Goal: Task Accomplishment & Management: Use online tool/utility

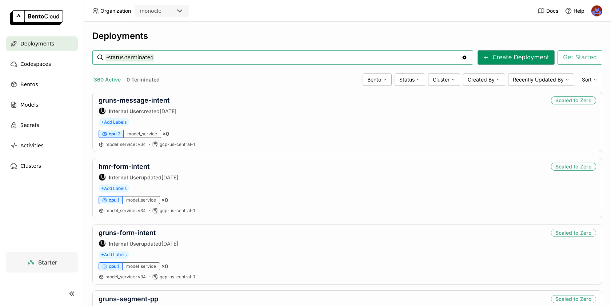
click at [533, 57] on button "Create Deployment" at bounding box center [516, 57] width 77 height 15
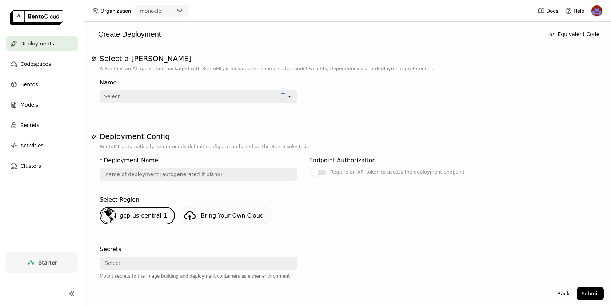
click at [197, 97] on div "Select" at bounding box center [189, 97] width 179 height 12
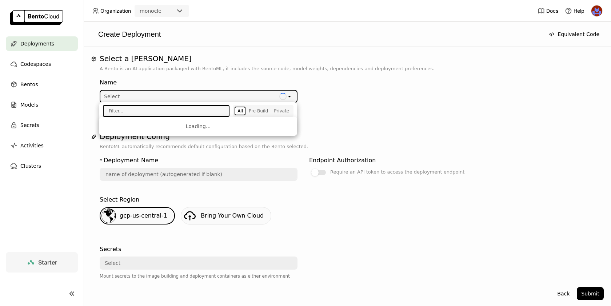
click at [431, 95] on div "Name Select Loading open" at bounding box center [303, 89] width 407 height 28
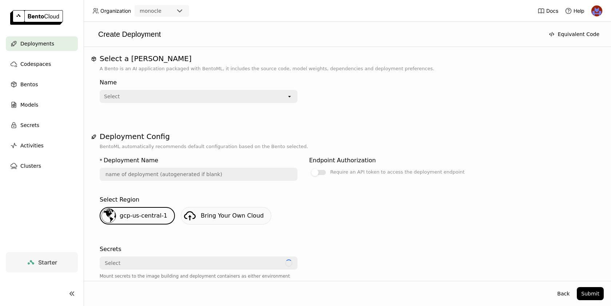
click at [145, 172] on input "text" at bounding box center [198, 174] width 196 height 12
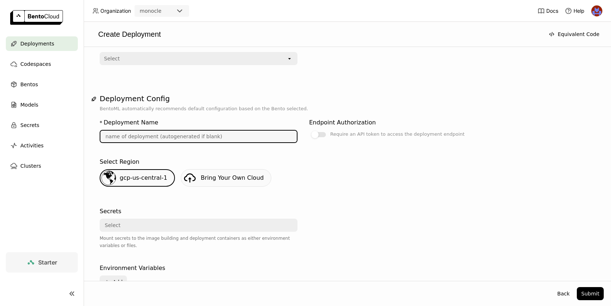
scroll to position [86, 0]
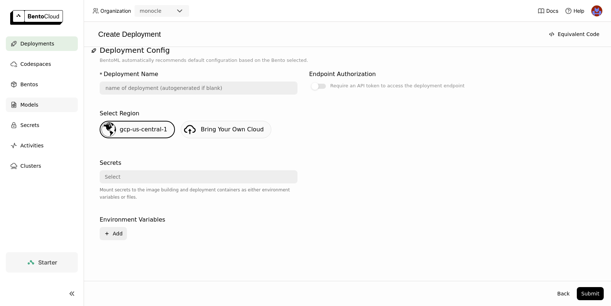
click at [39, 102] on div "Models" at bounding box center [42, 104] width 72 height 15
